Goal: Transaction & Acquisition: Book appointment/travel/reservation

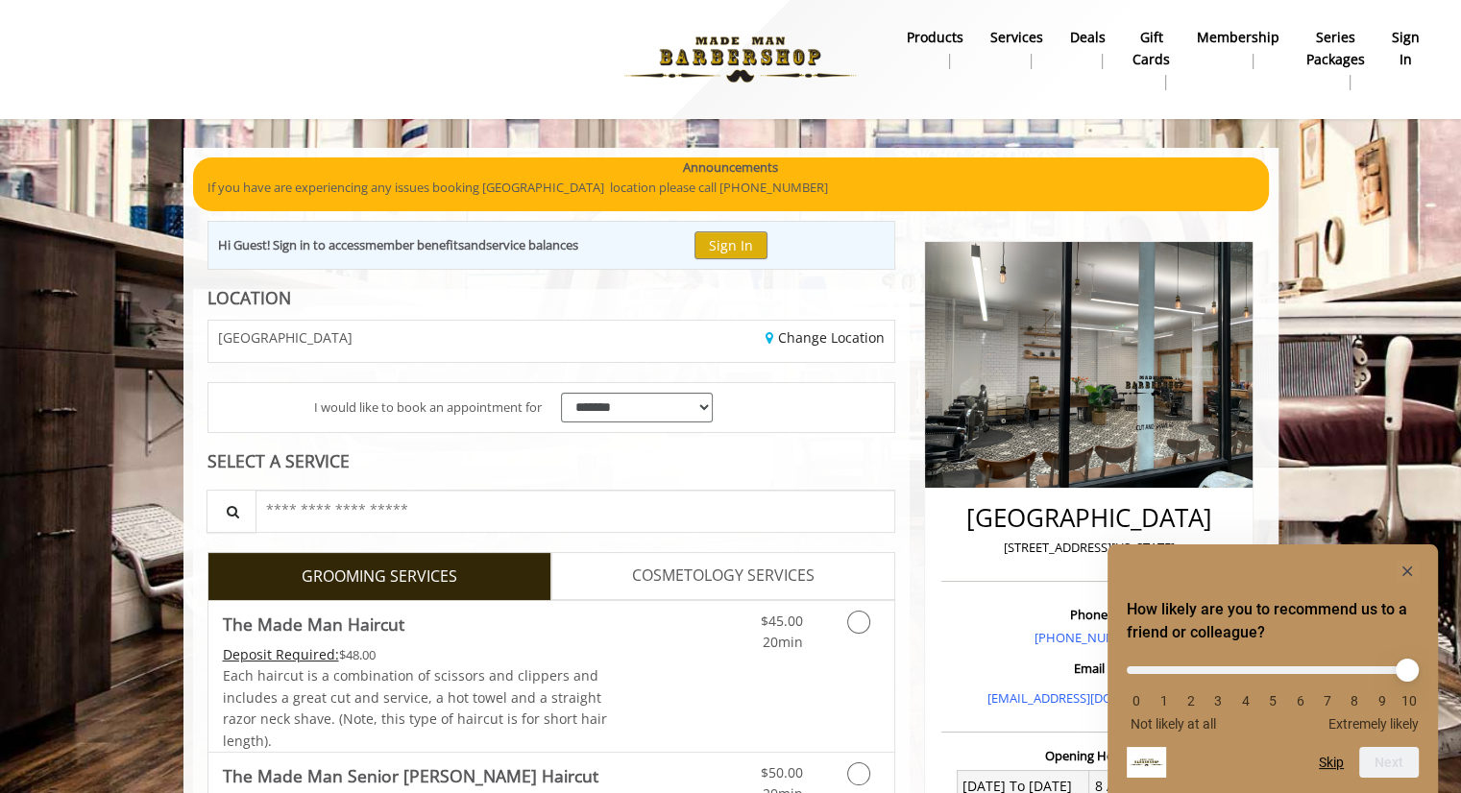
click at [1418, 573] on div "How likely are you to recommend us to a friend or colleague? 0 1 2 3 4 5 6 7 8 …" at bounding box center [1272, 669] width 330 height 249
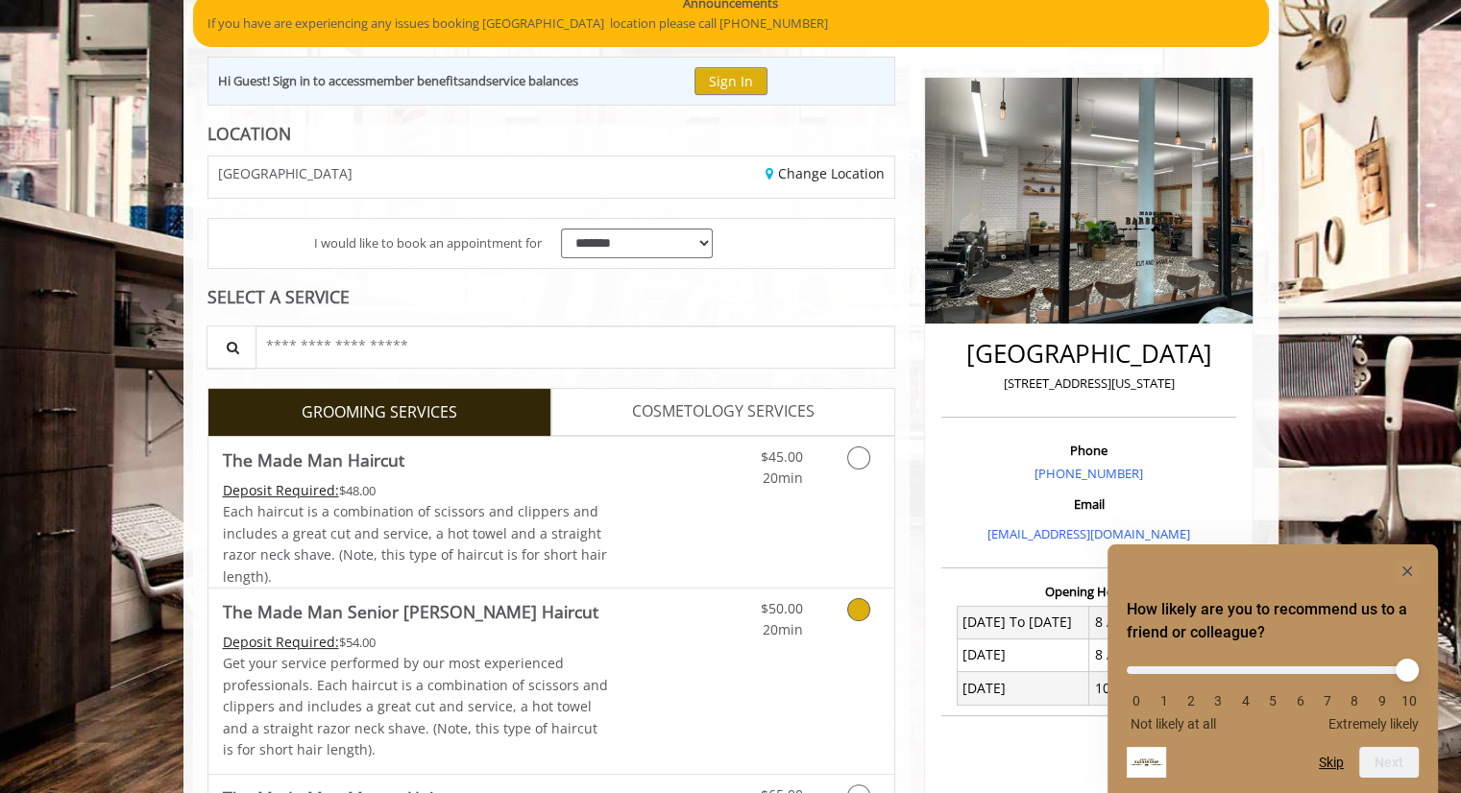
scroll to position [165, 0]
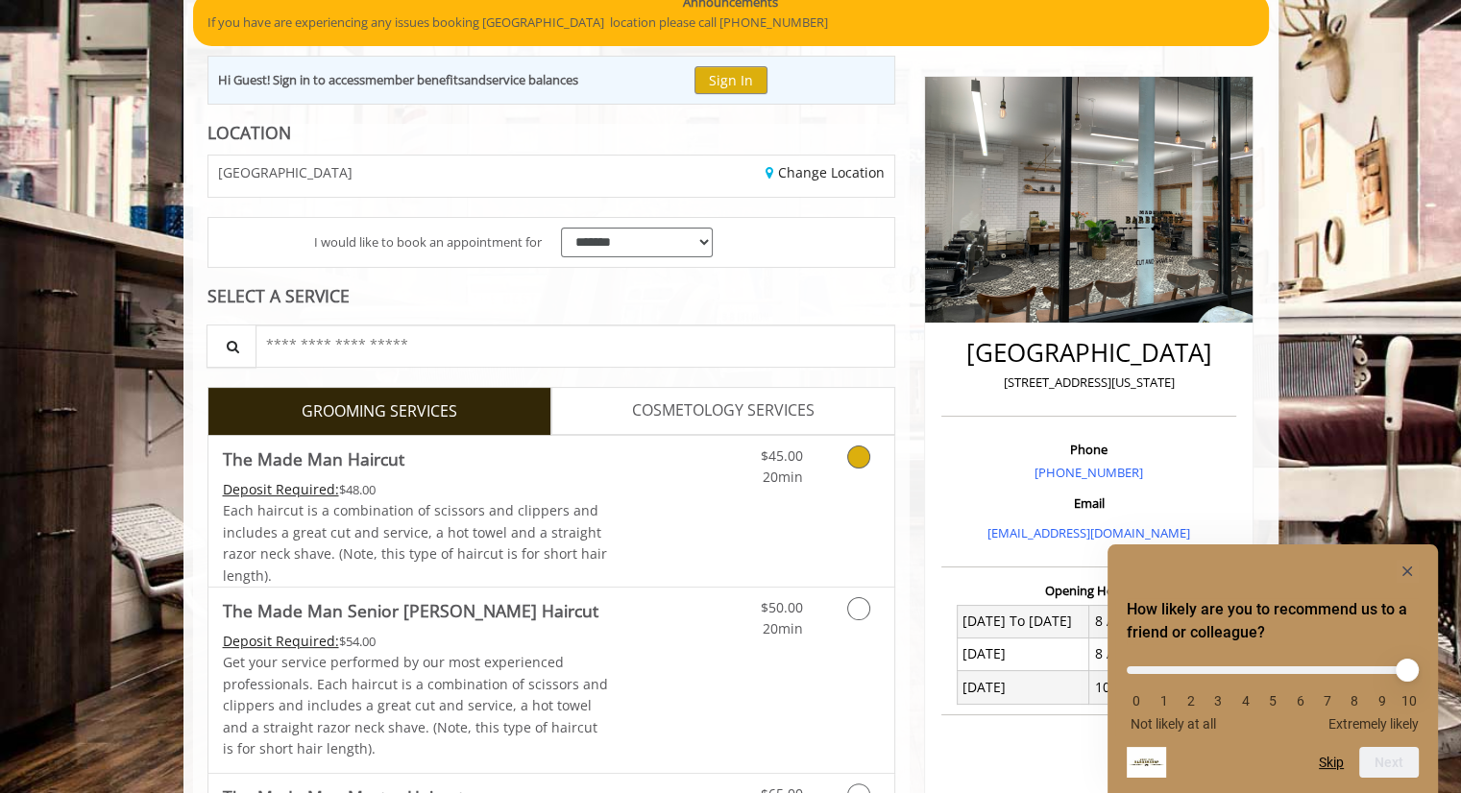
click at [862, 450] on icon "Grooming services" at bounding box center [858, 457] width 23 height 23
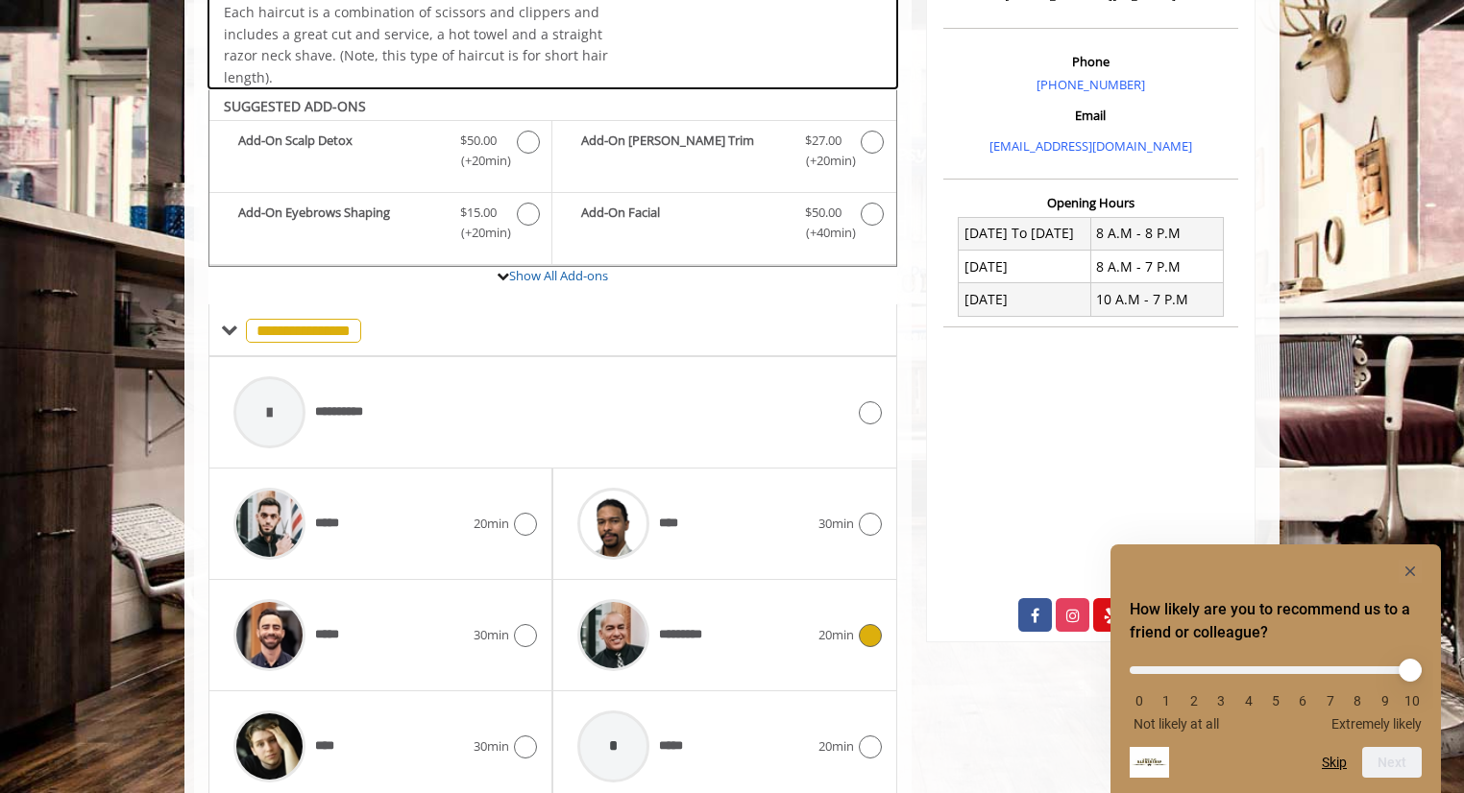
scroll to position [626, 0]
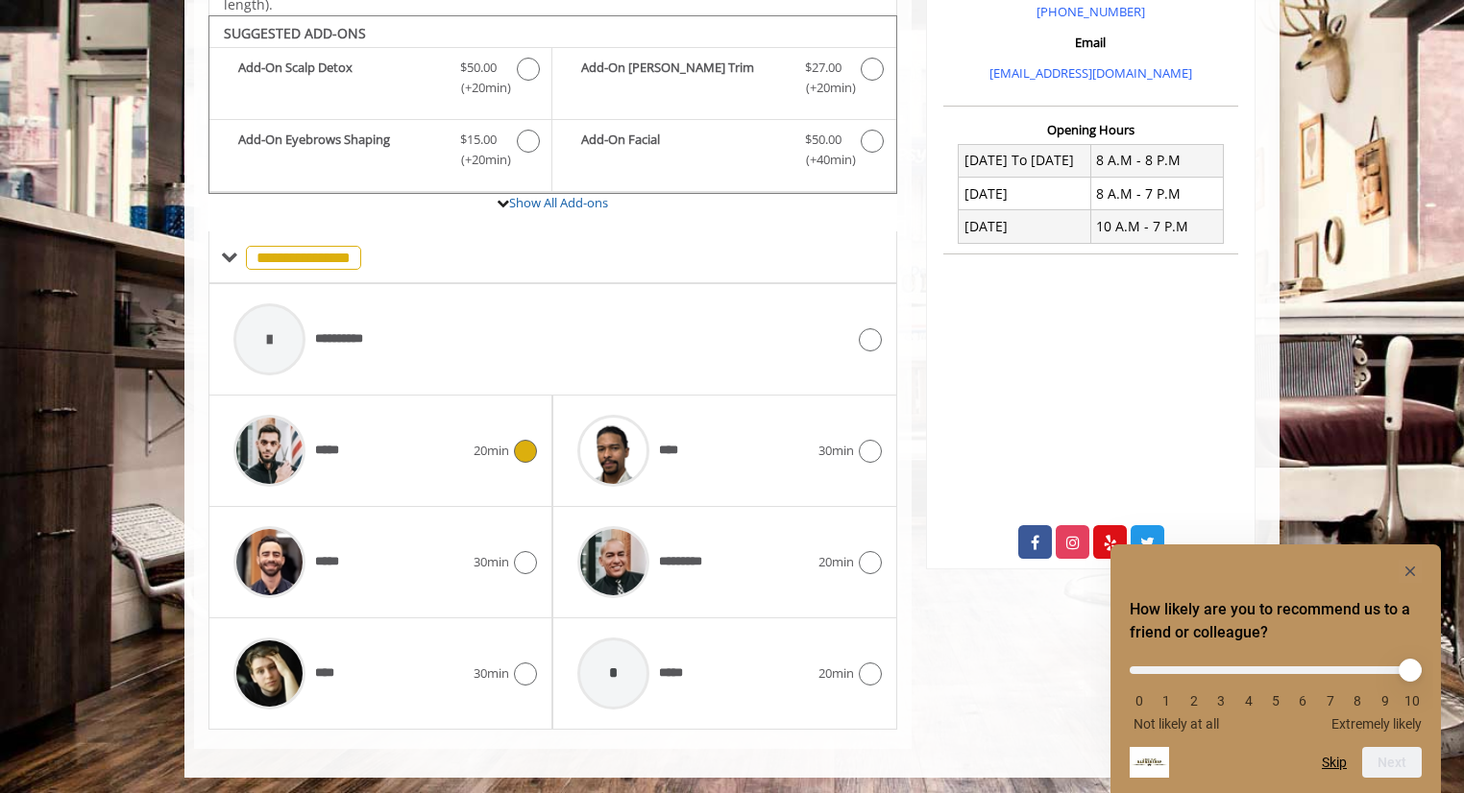
click at [472, 437] on div "*****" at bounding box center [349, 450] width 250 height 91
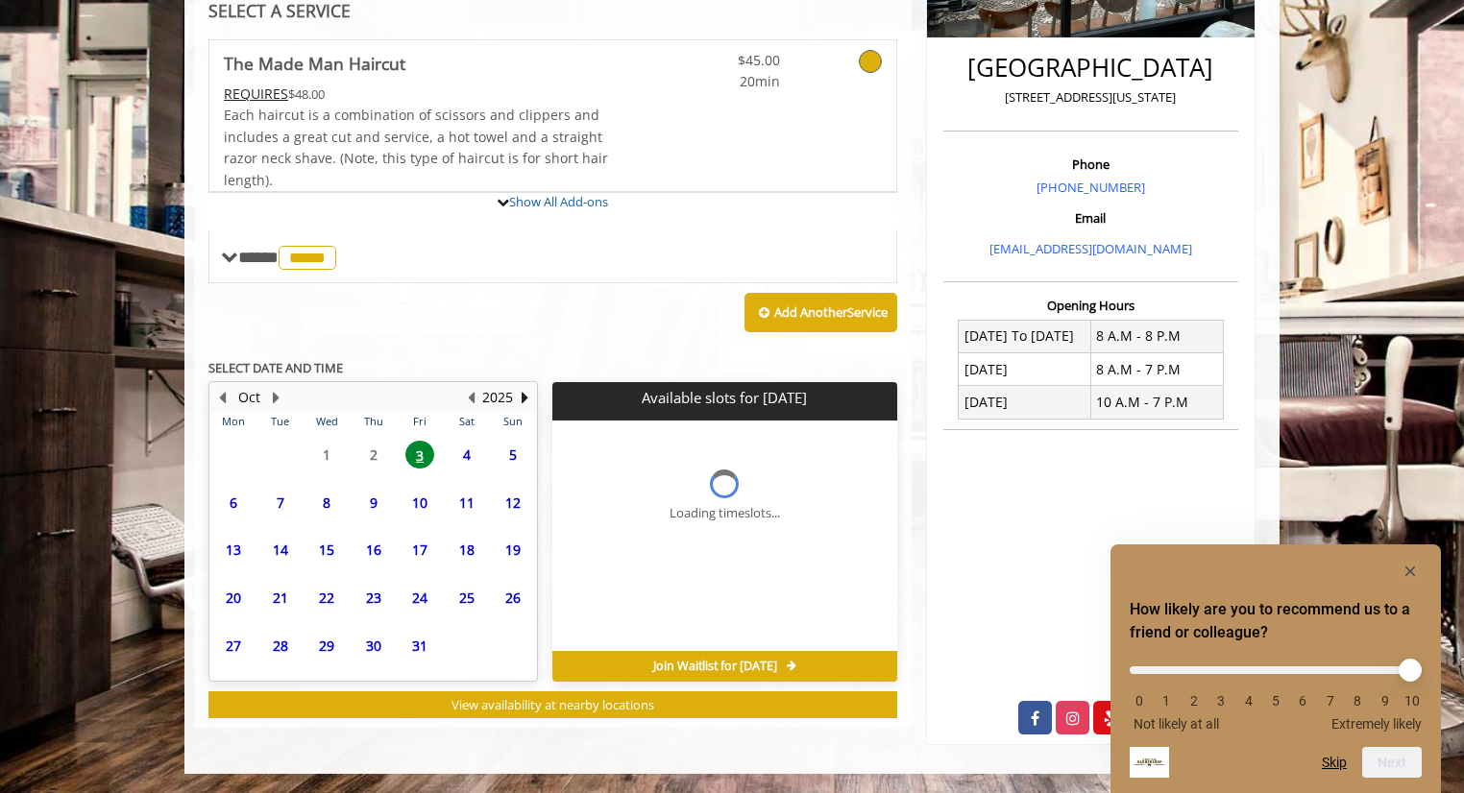
scroll to position [606, 0]
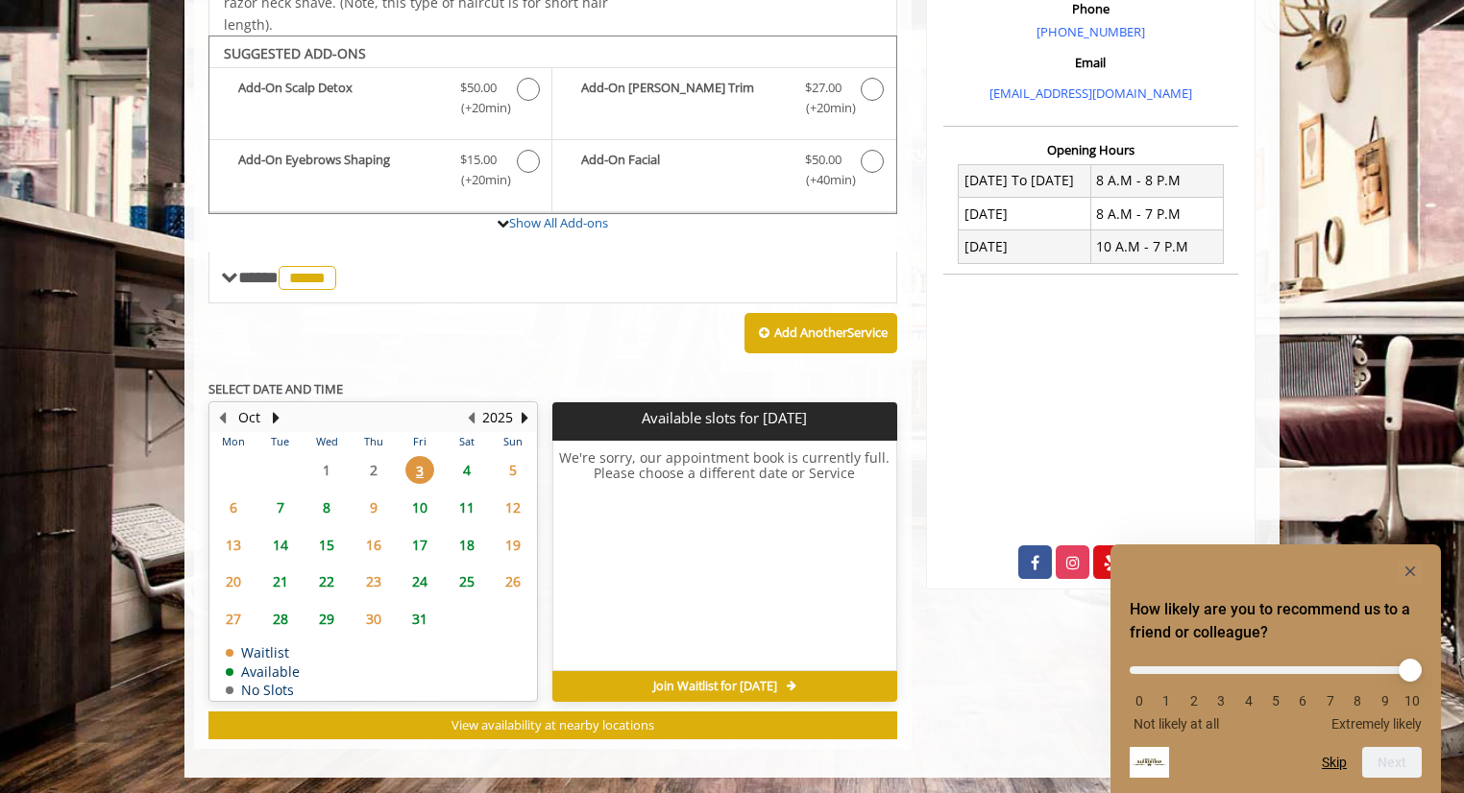
click at [469, 469] on span "4" at bounding box center [466, 470] width 29 height 28
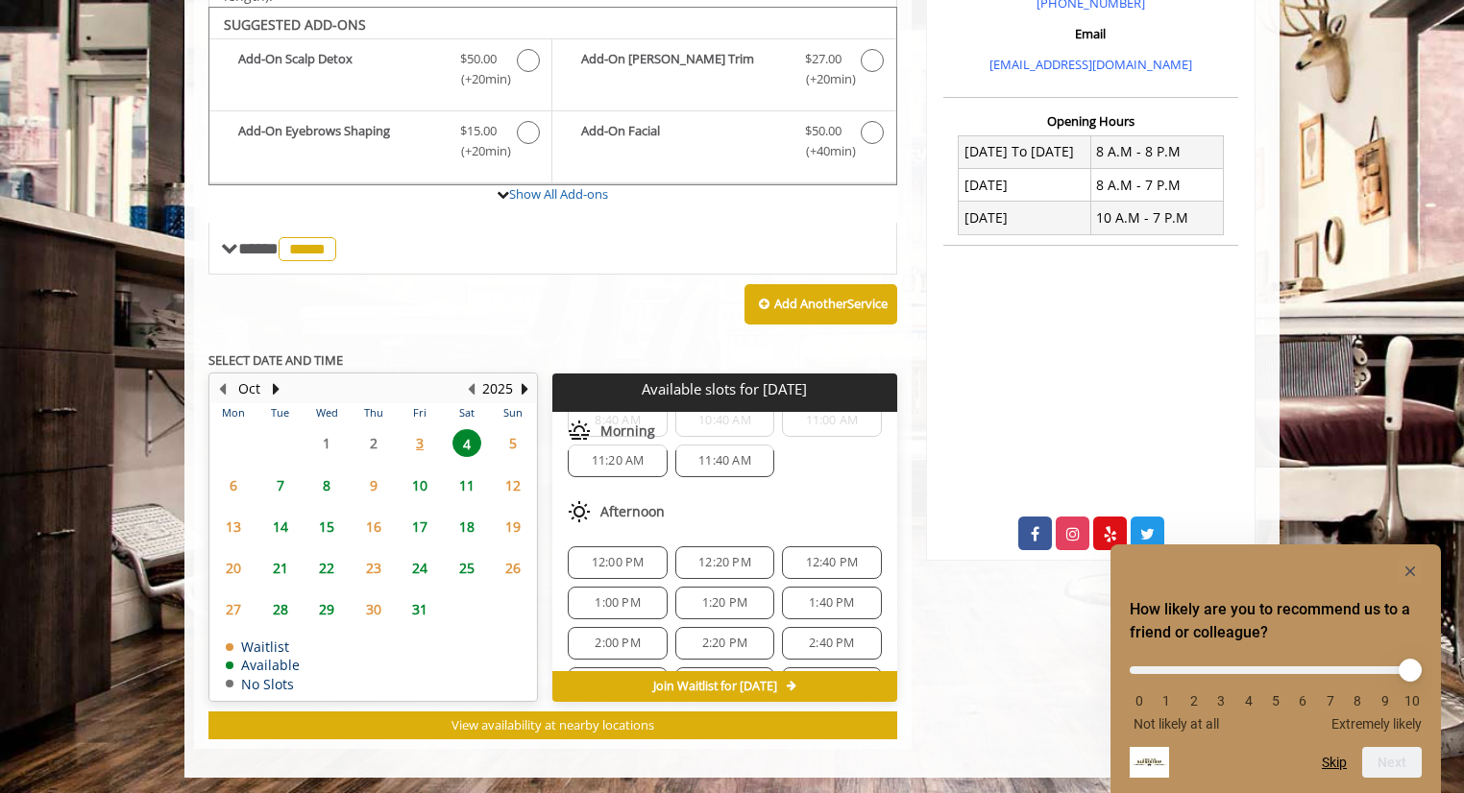
scroll to position [103, 0]
click at [837, 594] on span "2:40 PM" at bounding box center [831, 601] width 45 height 15
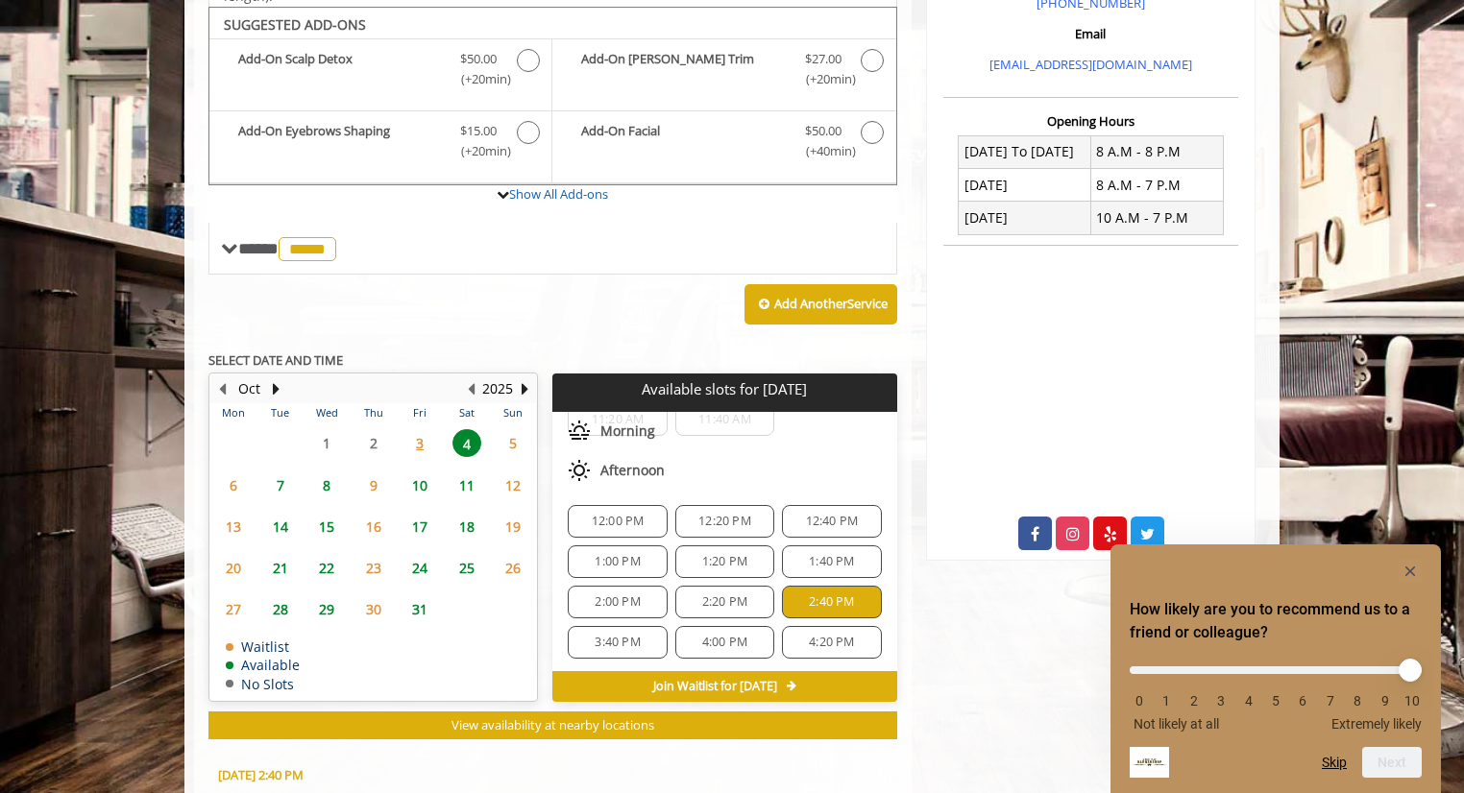
scroll to position [981, 0]
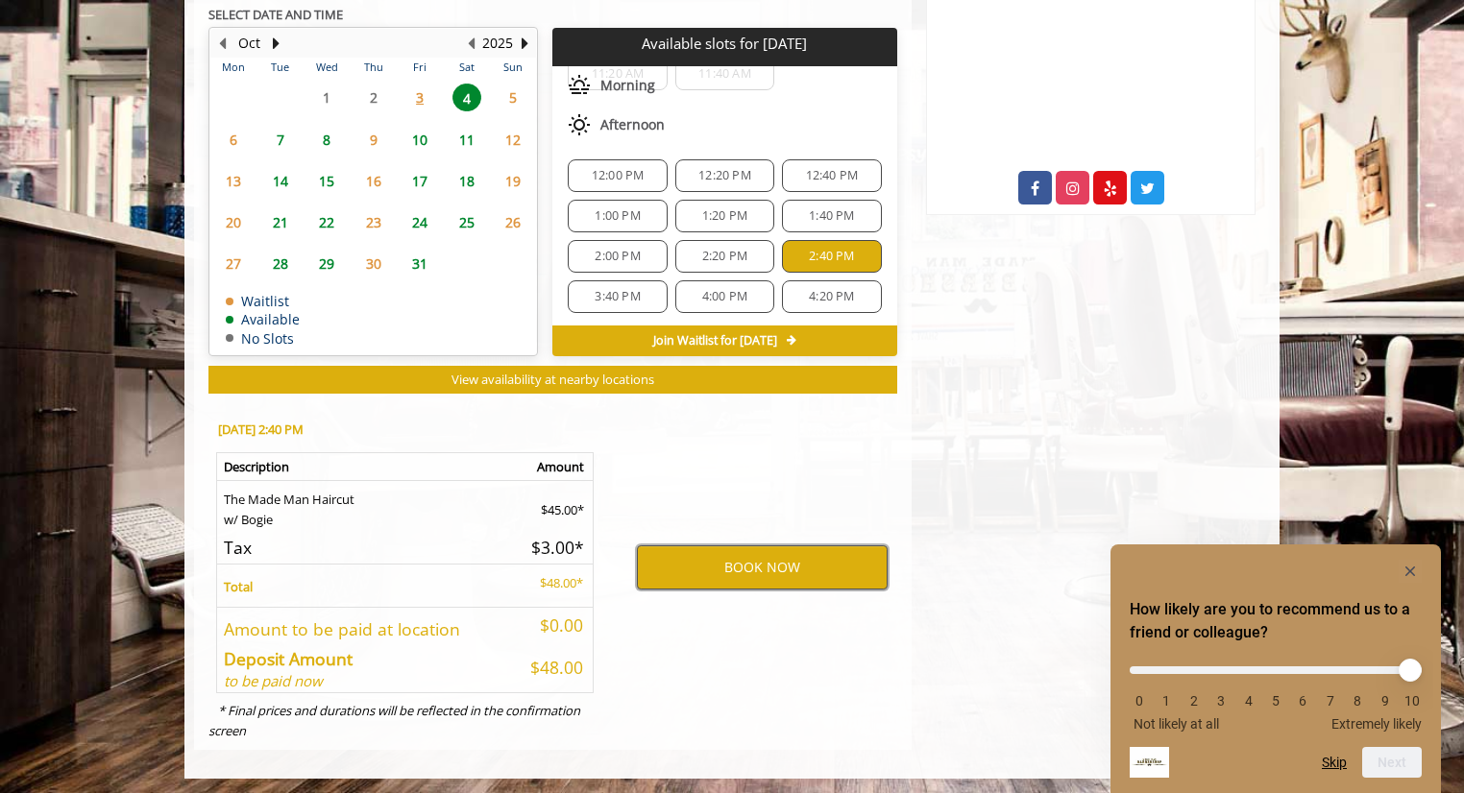
click at [756, 562] on button "BOOK NOW" at bounding box center [762, 568] width 251 height 44
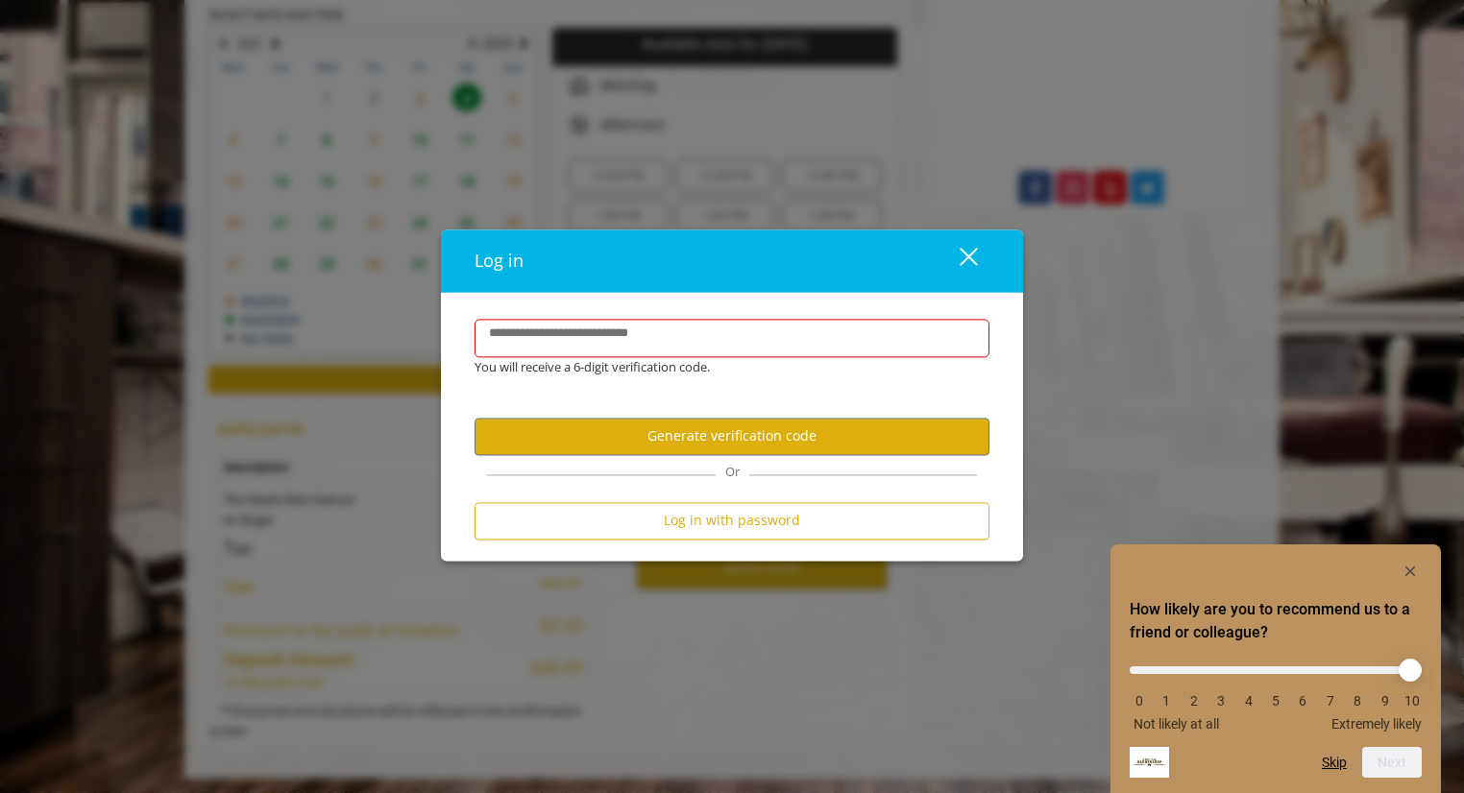
click at [772, 540] on div "Log in with password" at bounding box center [731, 525] width 515 height 47
click at [745, 334] on input "**********" at bounding box center [731, 338] width 515 height 38
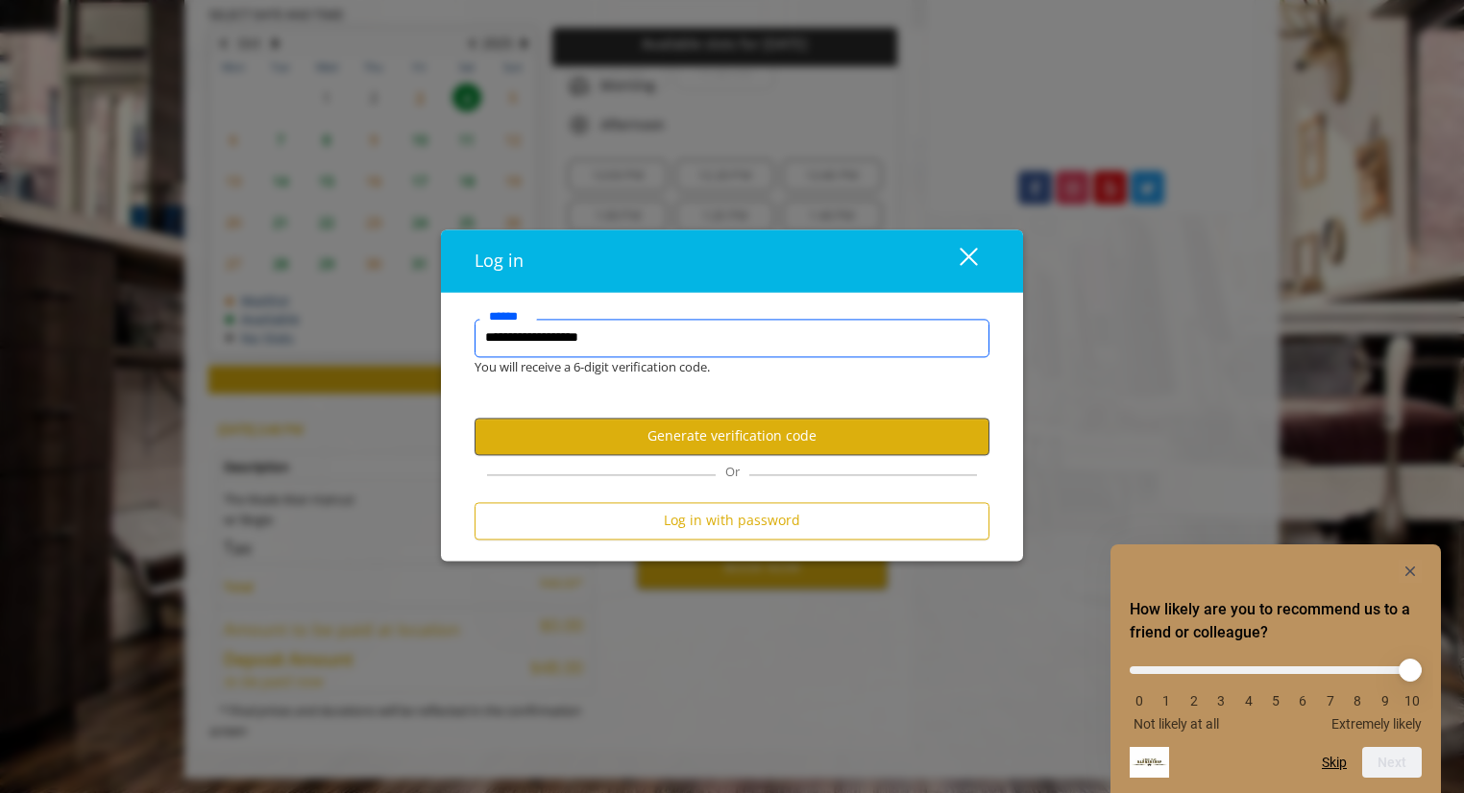
type input "**********"
click at [778, 447] on button "Generate verification code" at bounding box center [731, 436] width 515 height 37
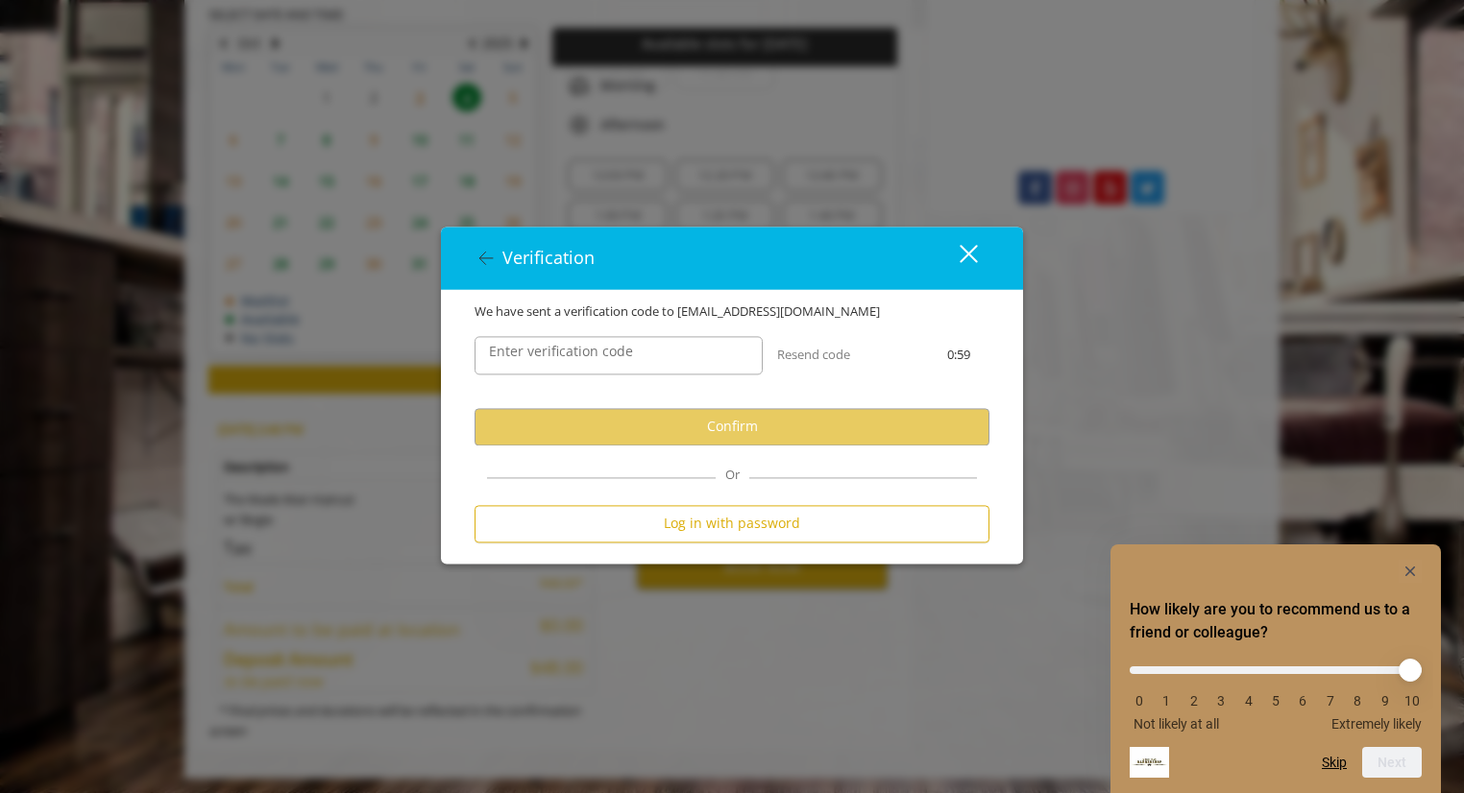
scroll to position [0, 0]
click at [658, 354] on input "Enter verification code" at bounding box center [618, 355] width 288 height 38
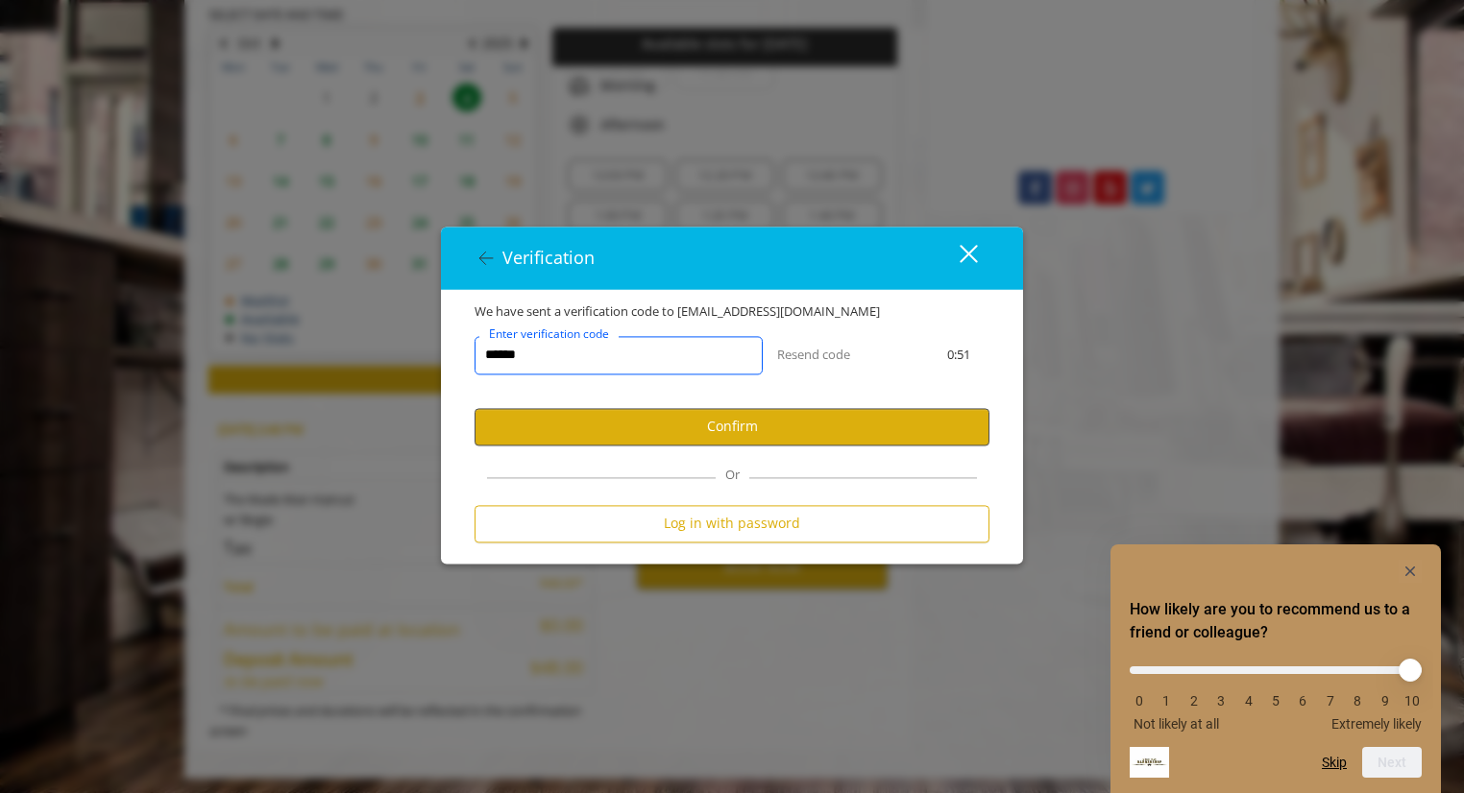
type input "******"
click at [699, 425] on button "Confirm" at bounding box center [731, 426] width 515 height 37
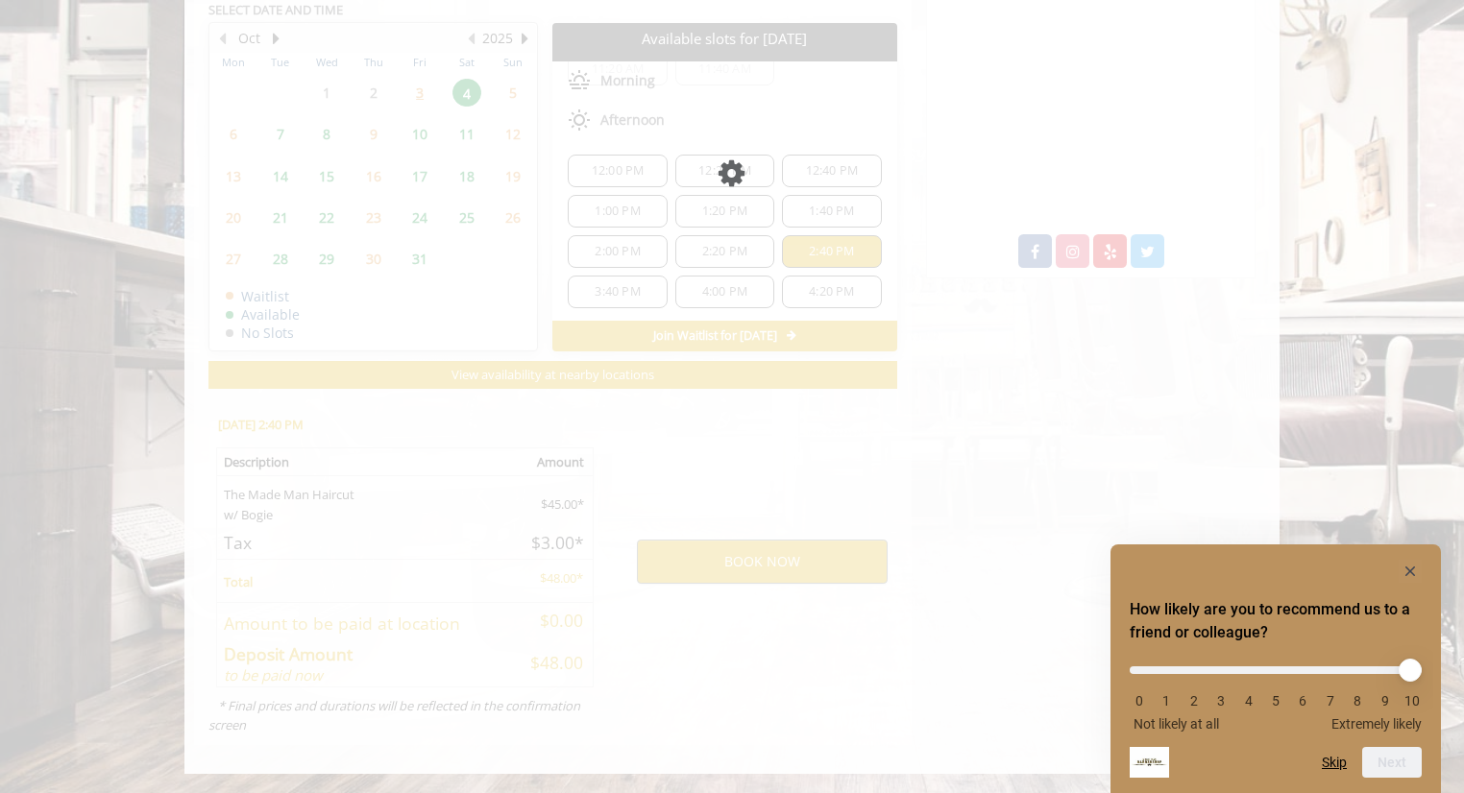
scroll to position [913, 0]
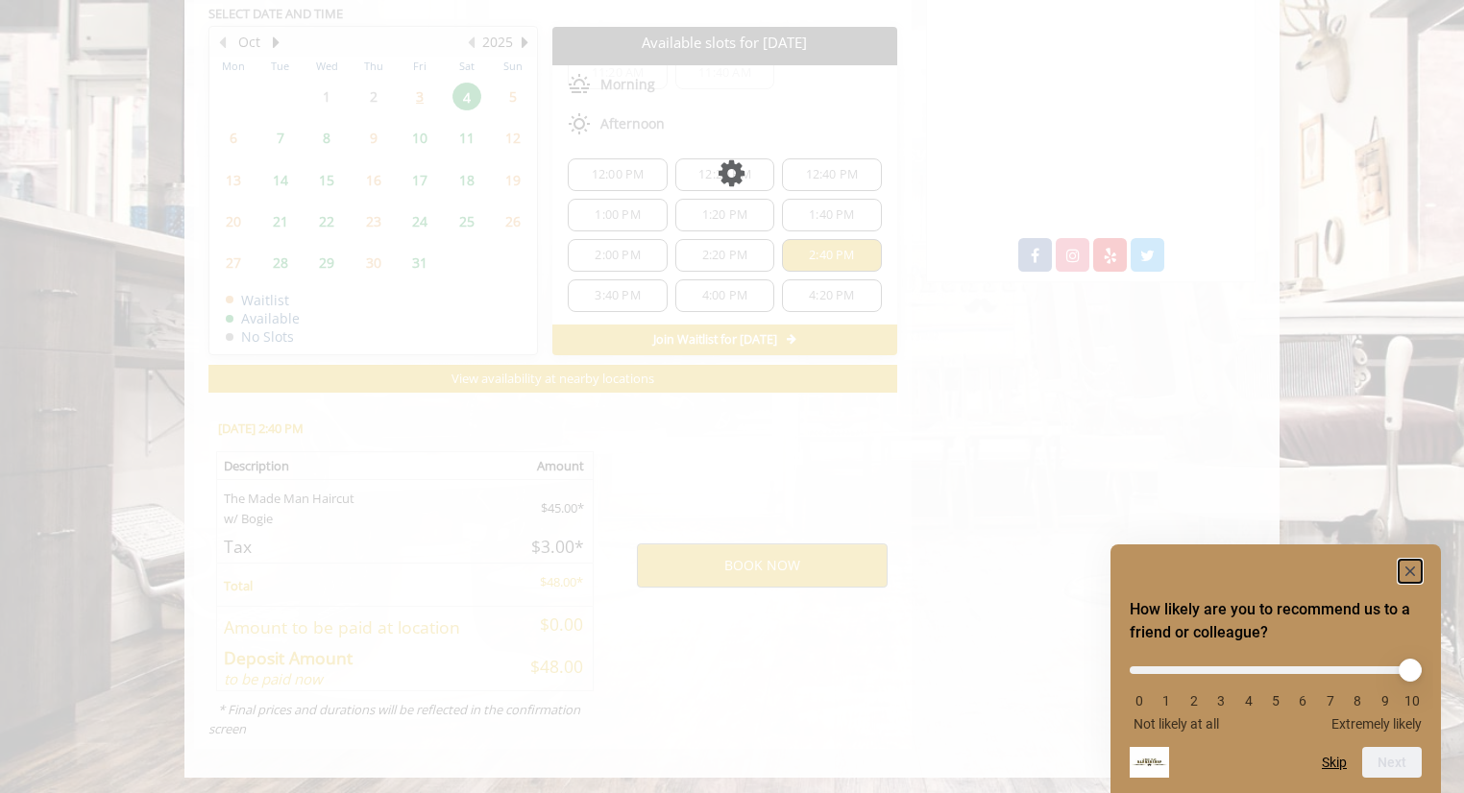
click at [1414, 571] on rect "Hide survey" at bounding box center [1409, 571] width 23 height 23
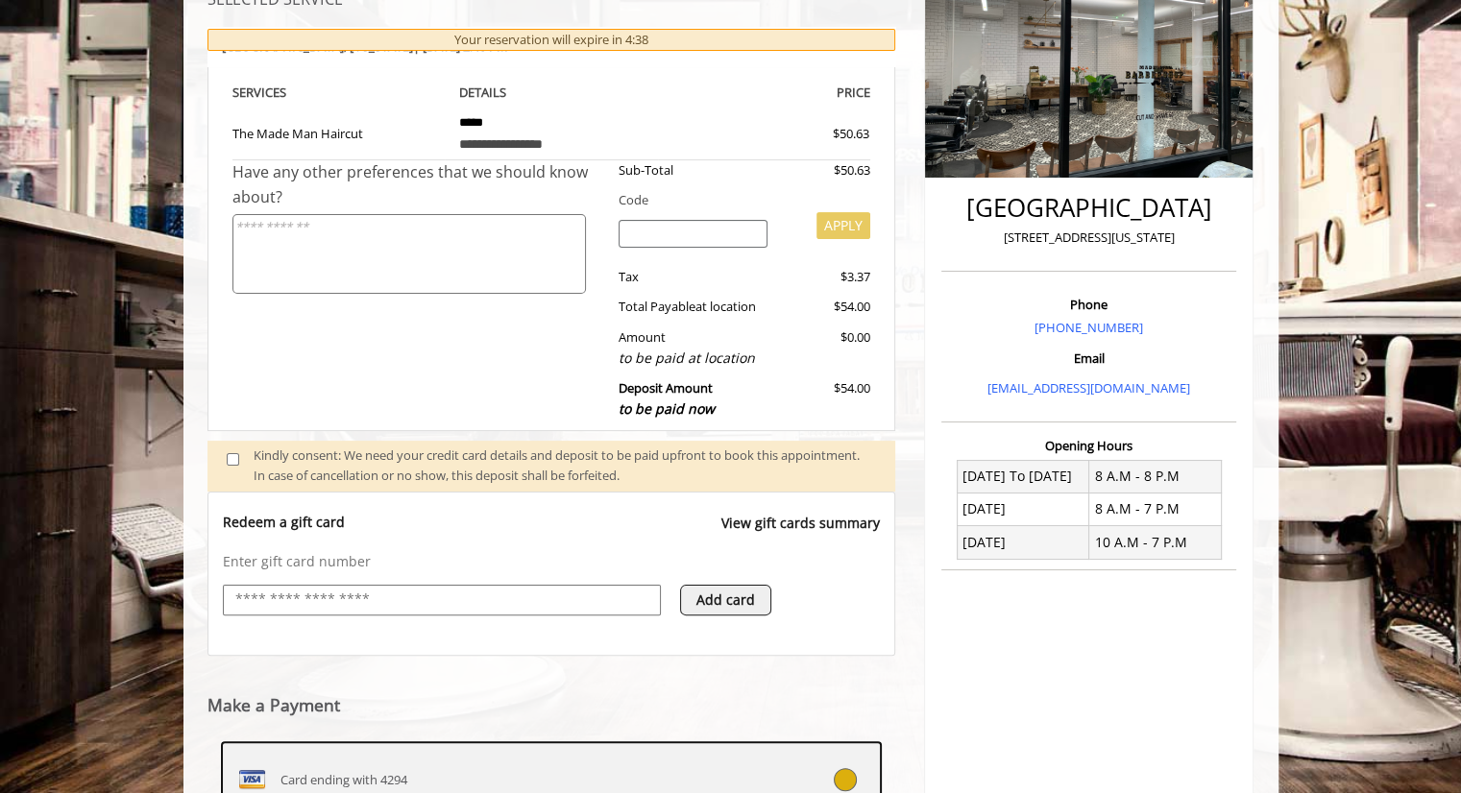
scroll to position [577, 0]
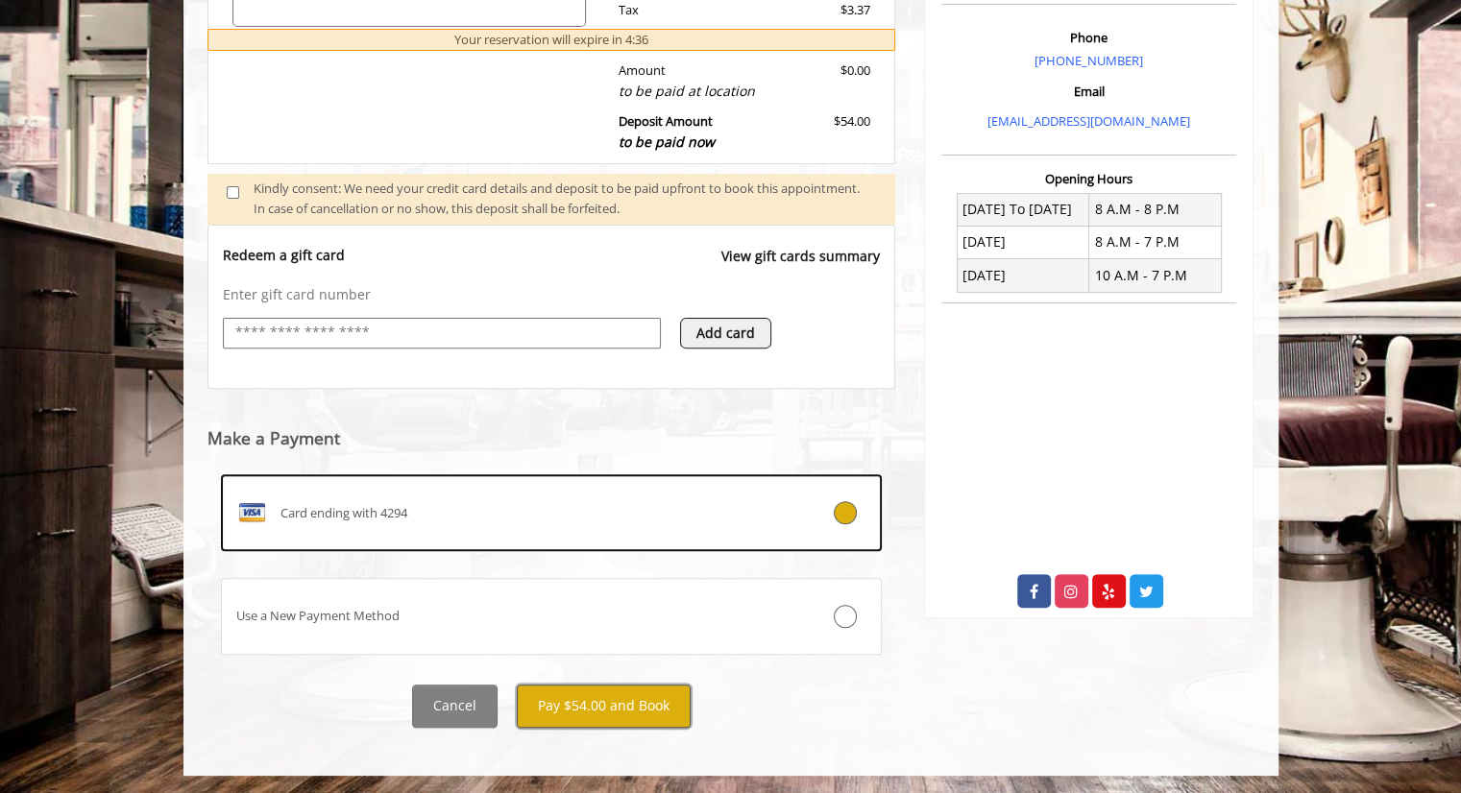
click at [636, 708] on button "Pay $54.00 and Book" at bounding box center [604, 706] width 174 height 43
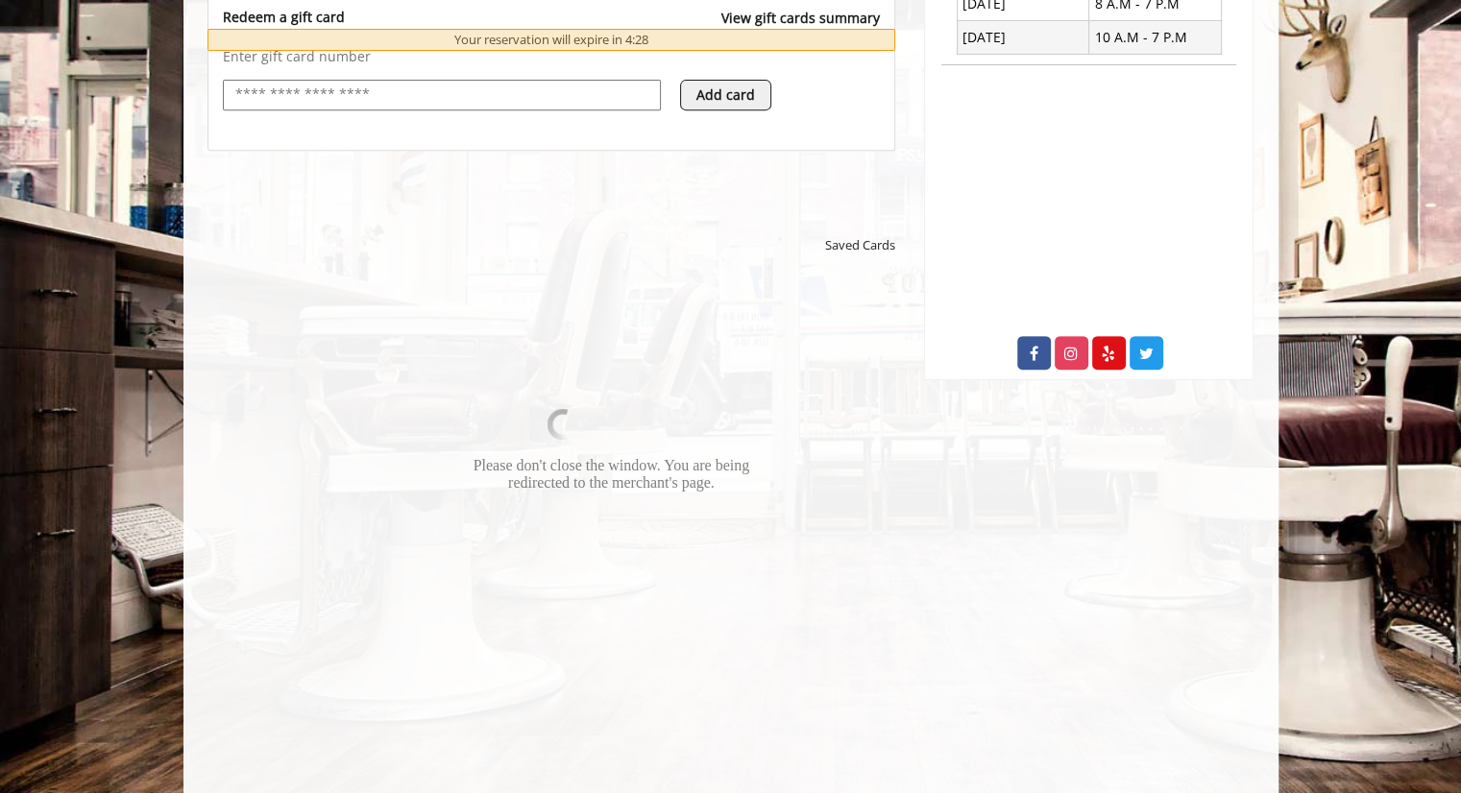
scroll to position [818, 0]
